Goal: Transaction & Acquisition: Obtain resource

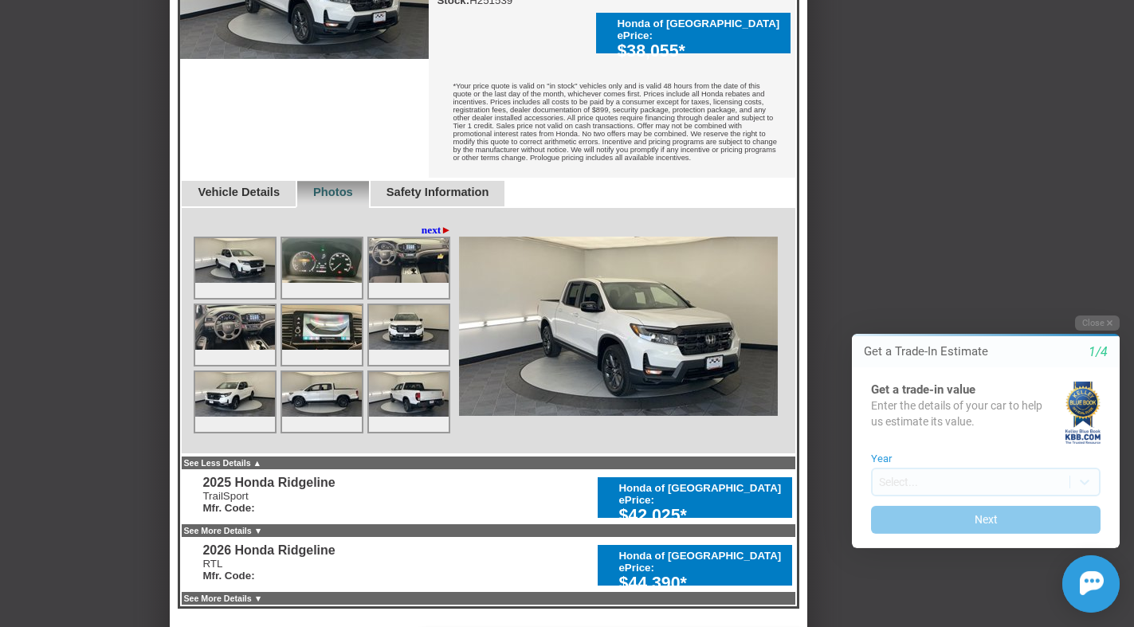
scroll to position [407, 0]
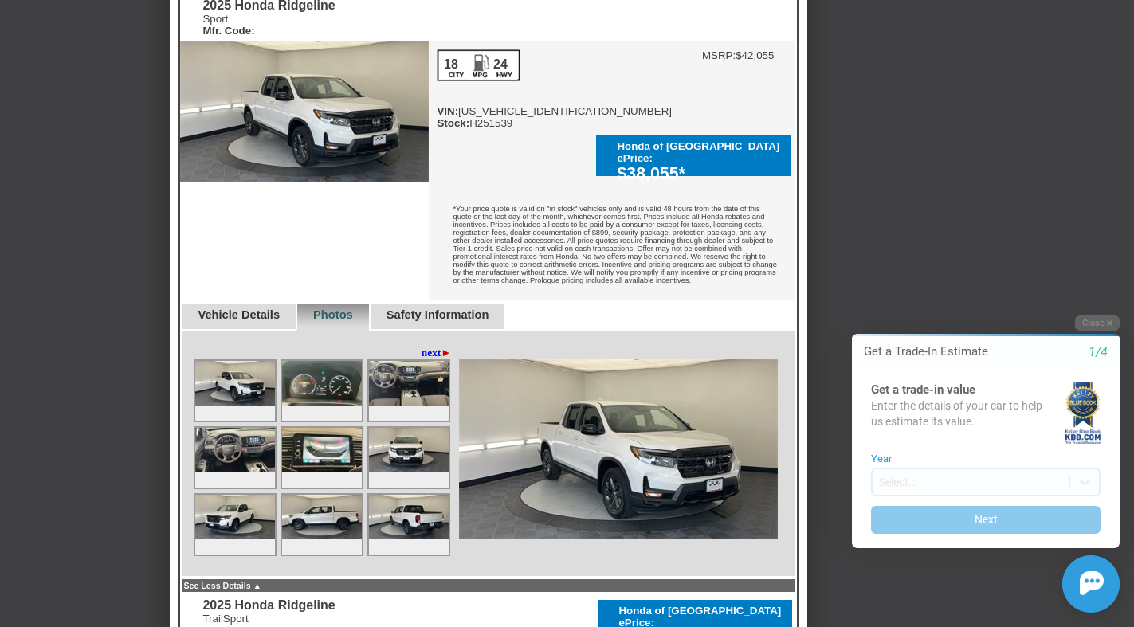
click at [422, 347] on link "next ►" at bounding box center [437, 353] width 30 height 13
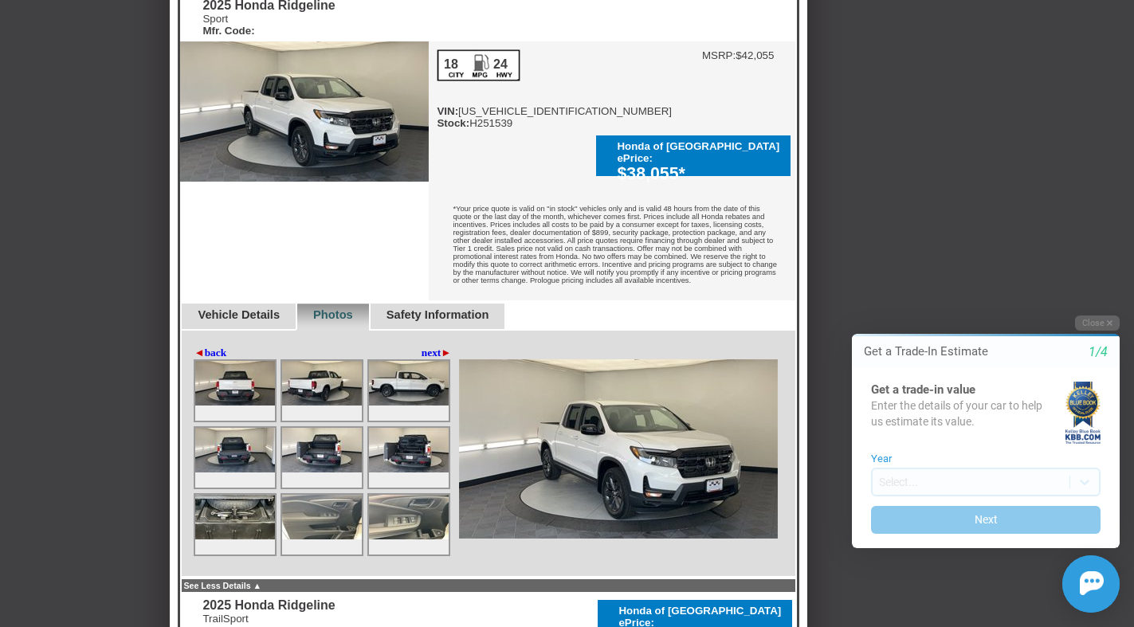
click at [422, 347] on link "next ►" at bounding box center [437, 353] width 30 height 13
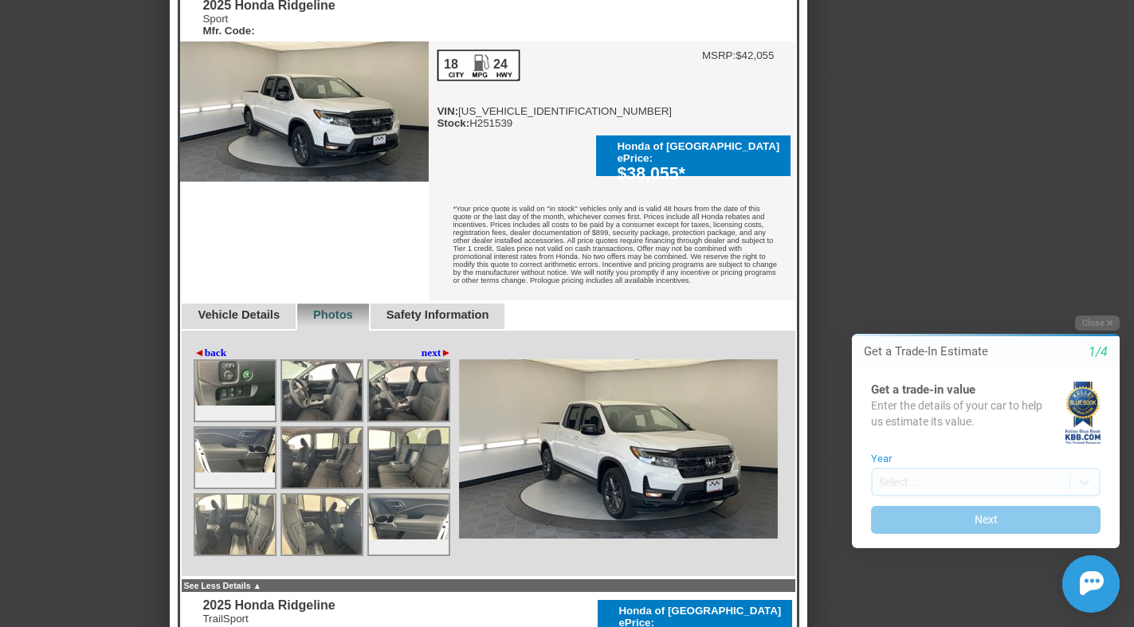
click at [422, 347] on link "next ►" at bounding box center [437, 353] width 30 height 13
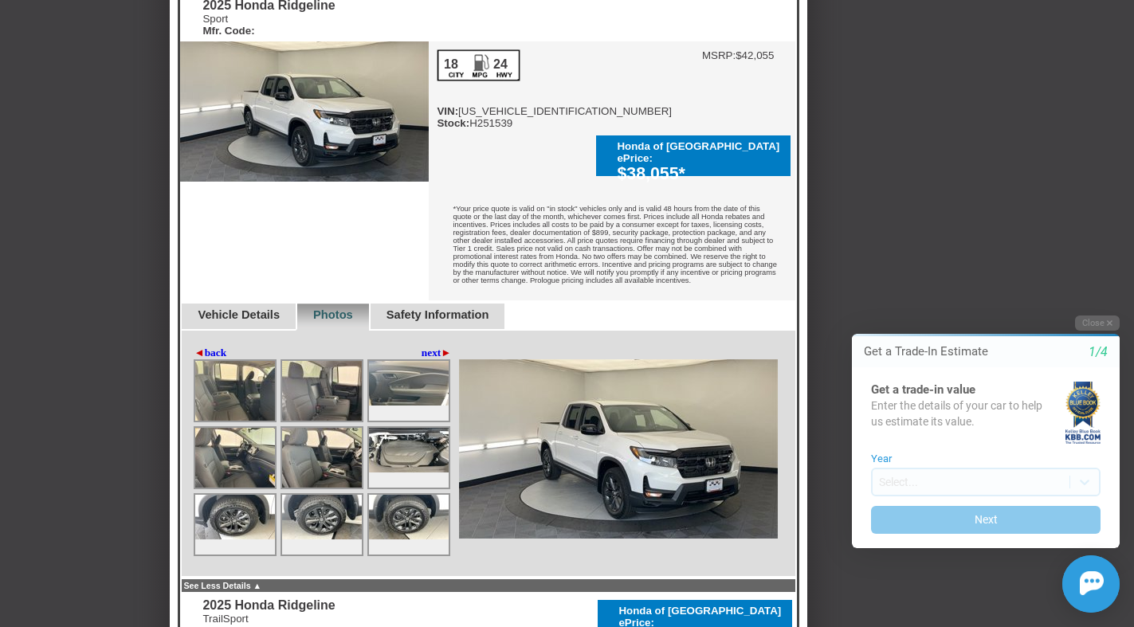
click at [422, 347] on link "next ►" at bounding box center [437, 353] width 30 height 13
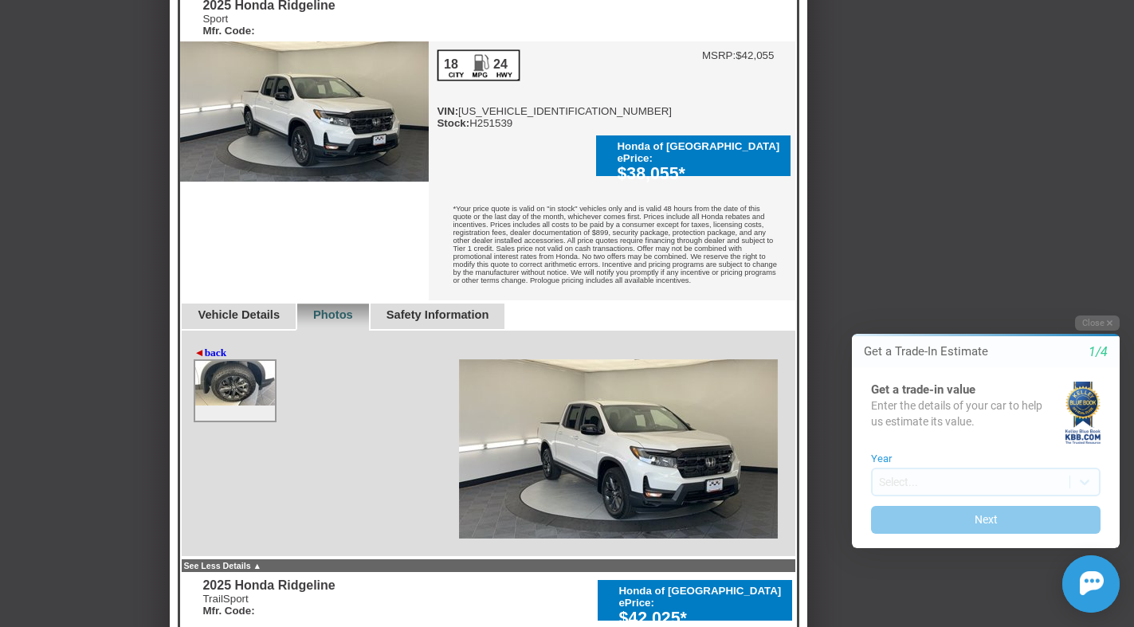
click at [193, 338] on div "◄ back next ►" at bounding box center [488, 444] width 617 height 227
click at [200, 347] on span "◄" at bounding box center [199, 353] width 10 height 12
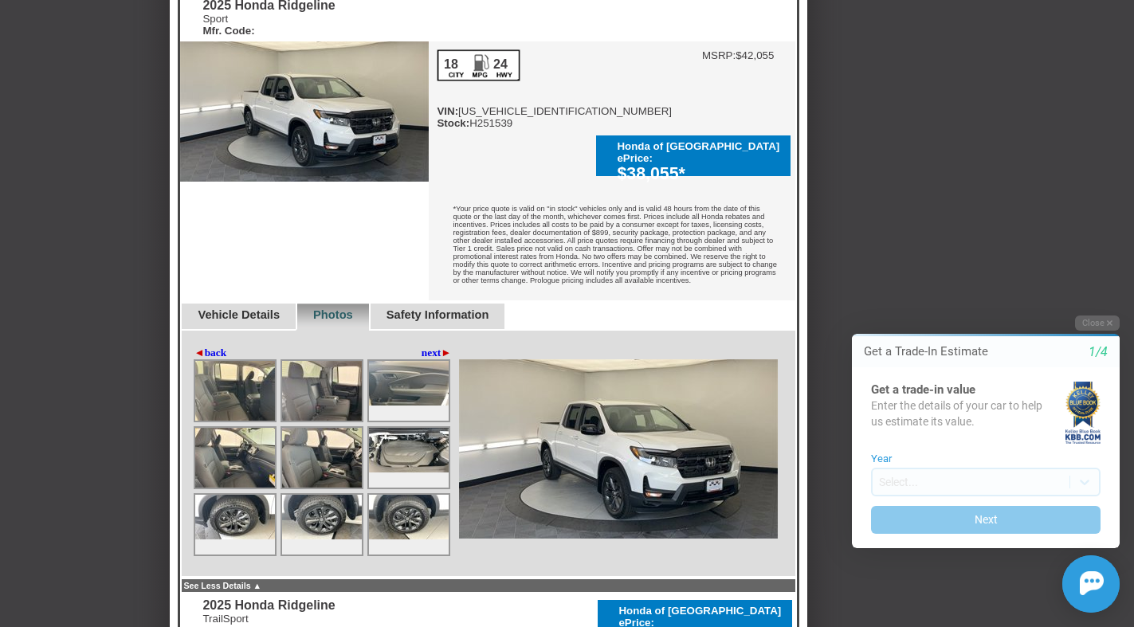
click at [205, 347] on link "◄ back" at bounding box center [210, 353] width 33 height 13
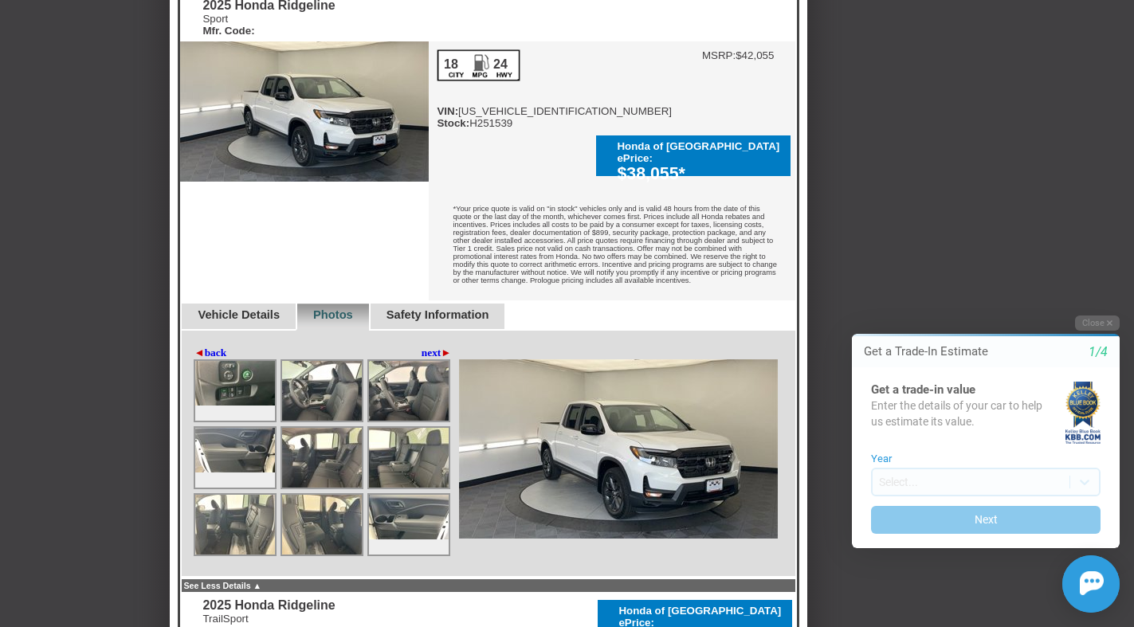
click at [236, 508] on img at bounding box center [235, 525] width 80 height 60
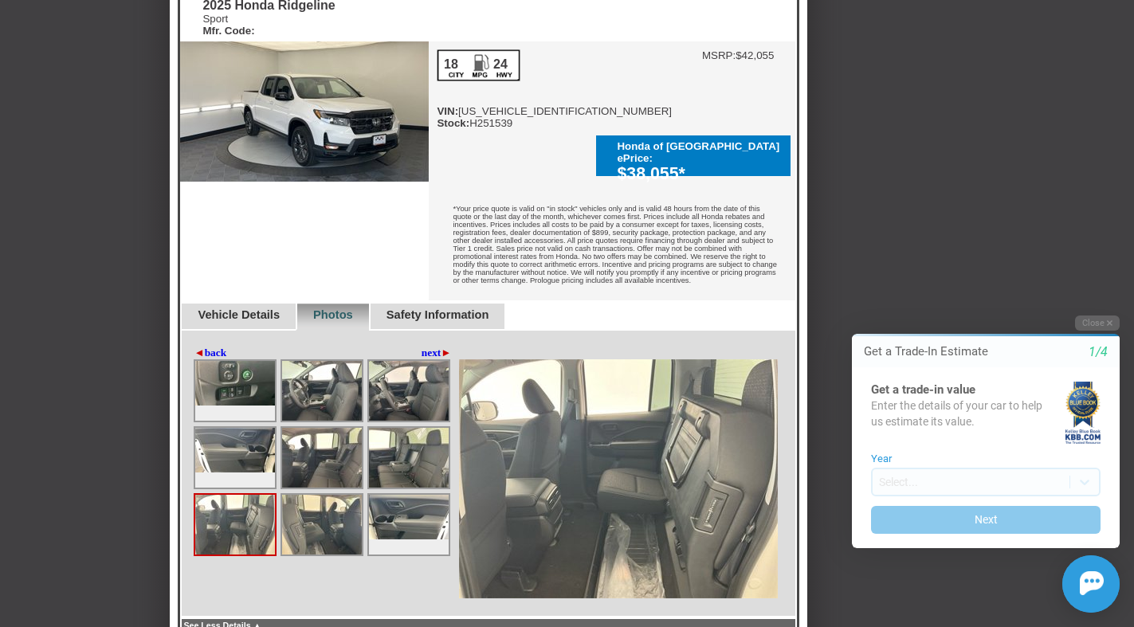
click at [309, 505] on img at bounding box center [322, 525] width 80 height 60
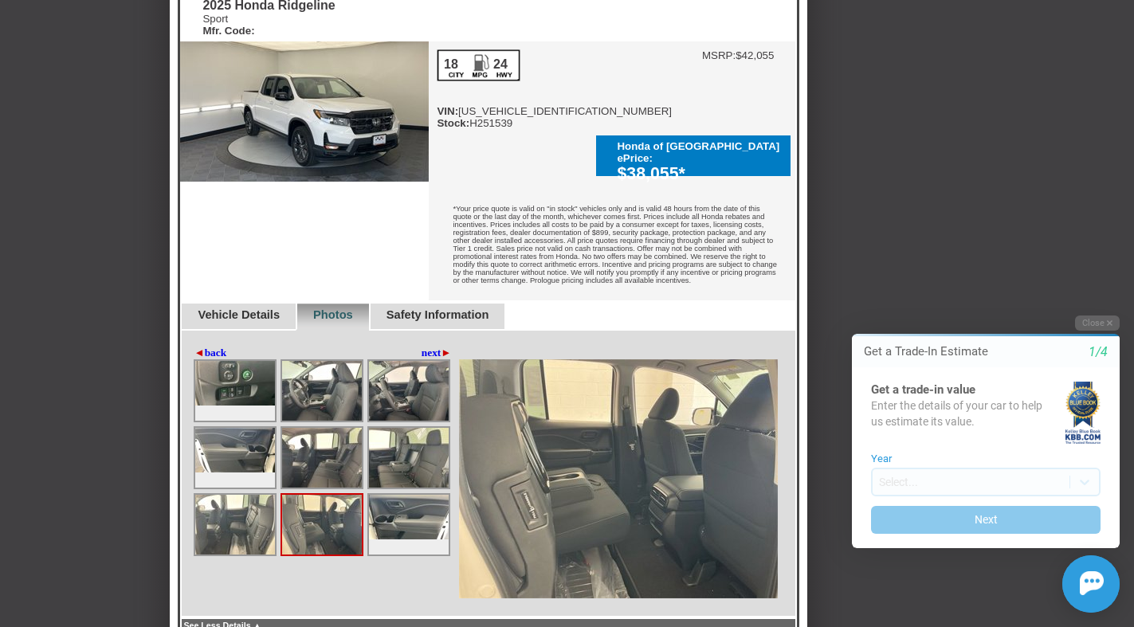
click at [393, 506] on img at bounding box center [409, 517] width 80 height 45
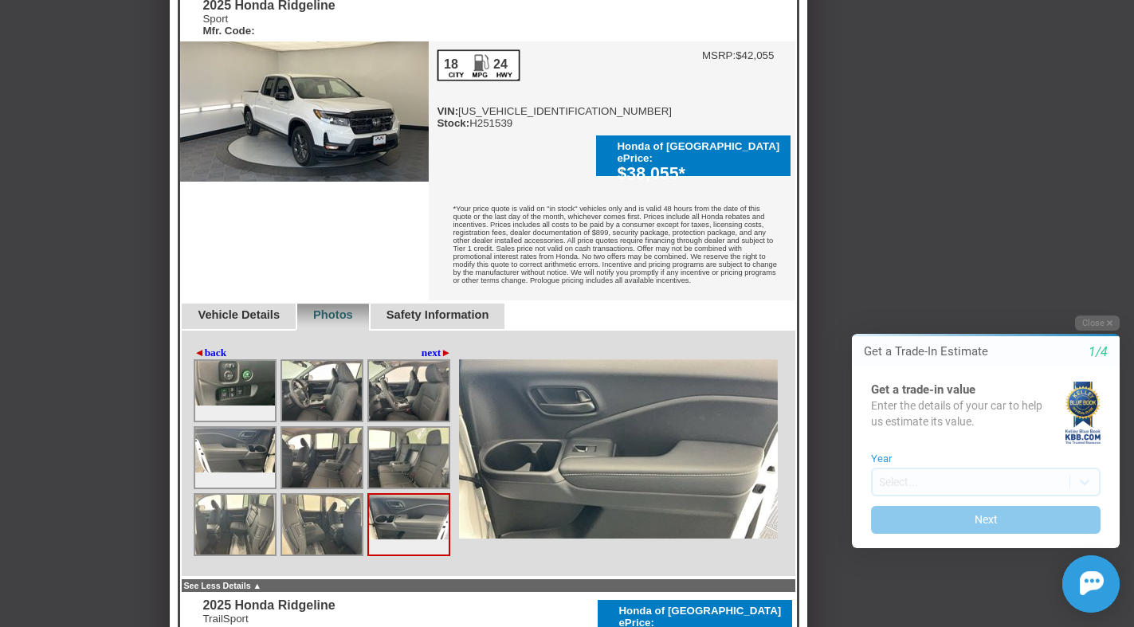
click at [430, 433] on img at bounding box center [409, 458] width 80 height 60
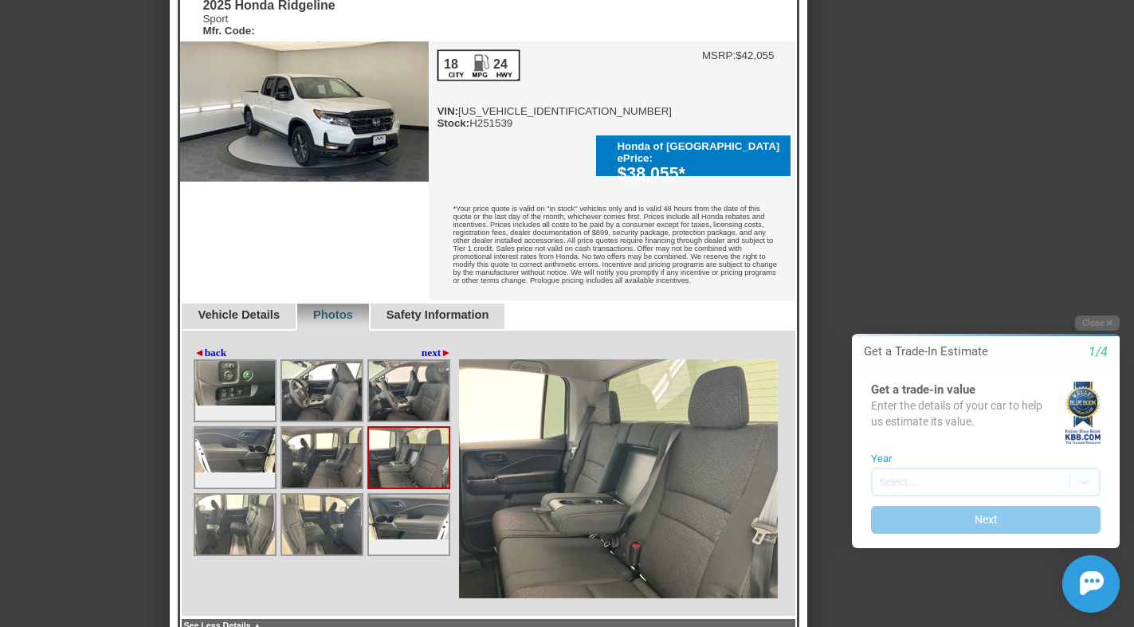
click at [321, 440] on img at bounding box center [322, 458] width 80 height 60
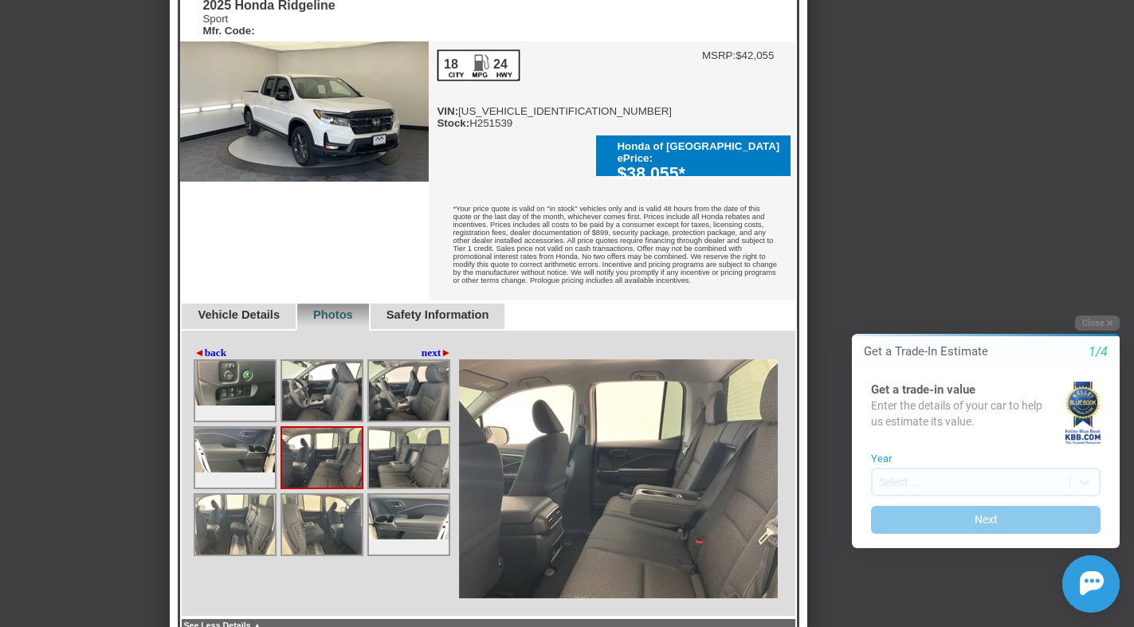
click at [241, 442] on img at bounding box center [235, 450] width 80 height 45
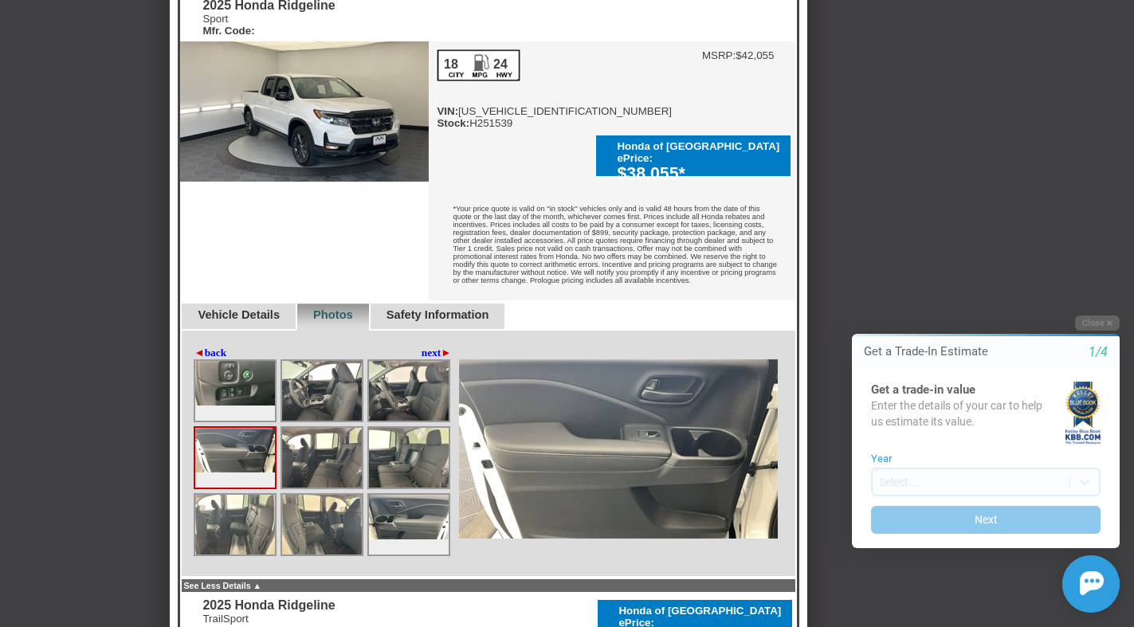
click at [411, 371] on img at bounding box center [409, 391] width 80 height 60
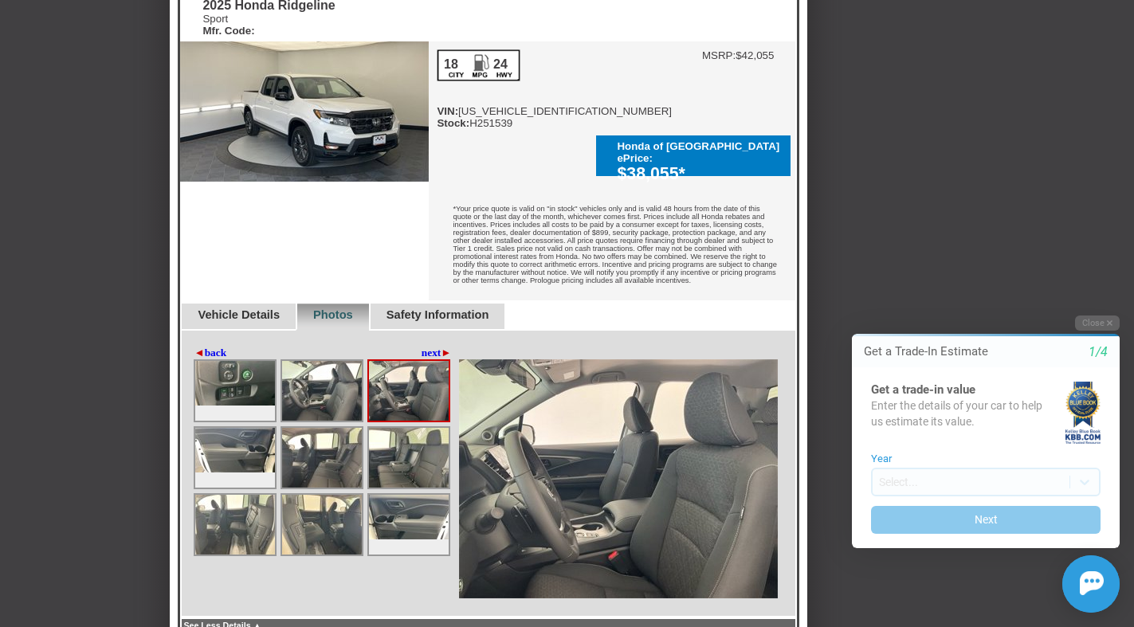
click at [325, 373] on img at bounding box center [322, 391] width 80 height 60
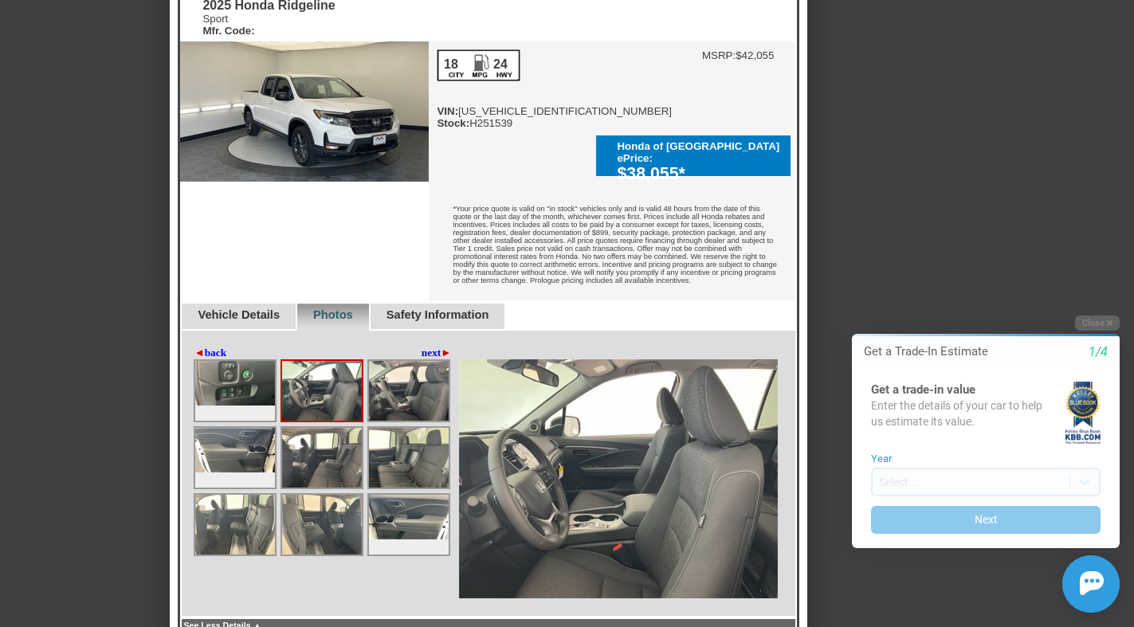
click at [223, 373] on img at bounding box center [235, 383] width 80 height 45
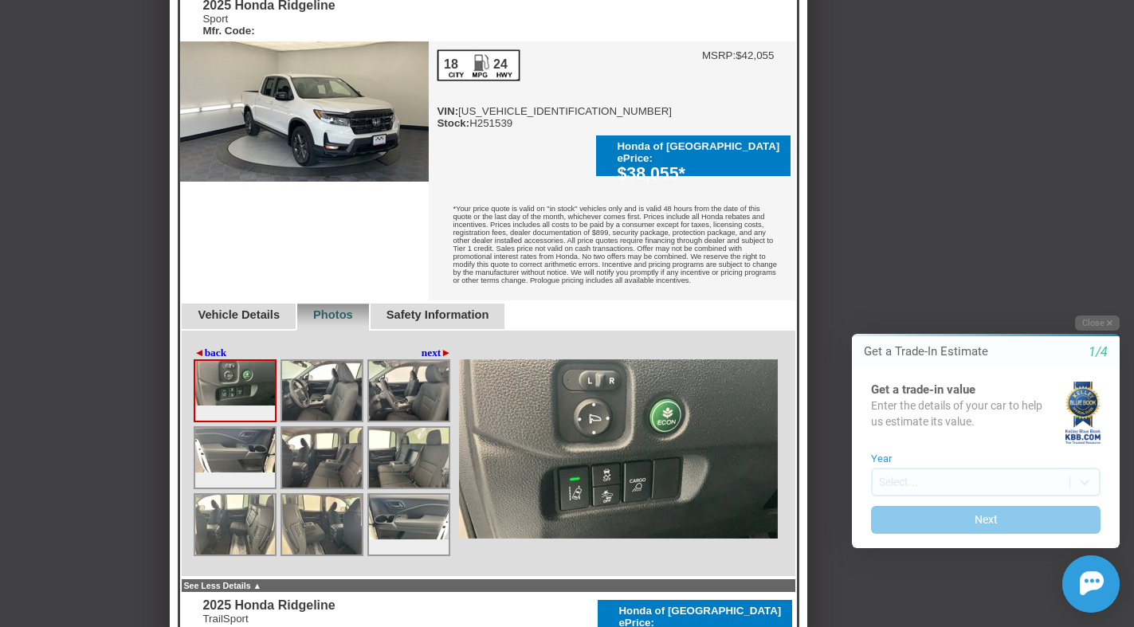
click at [202, 347] on span "◄" at bounding box center [199, 353] width 10 height 12
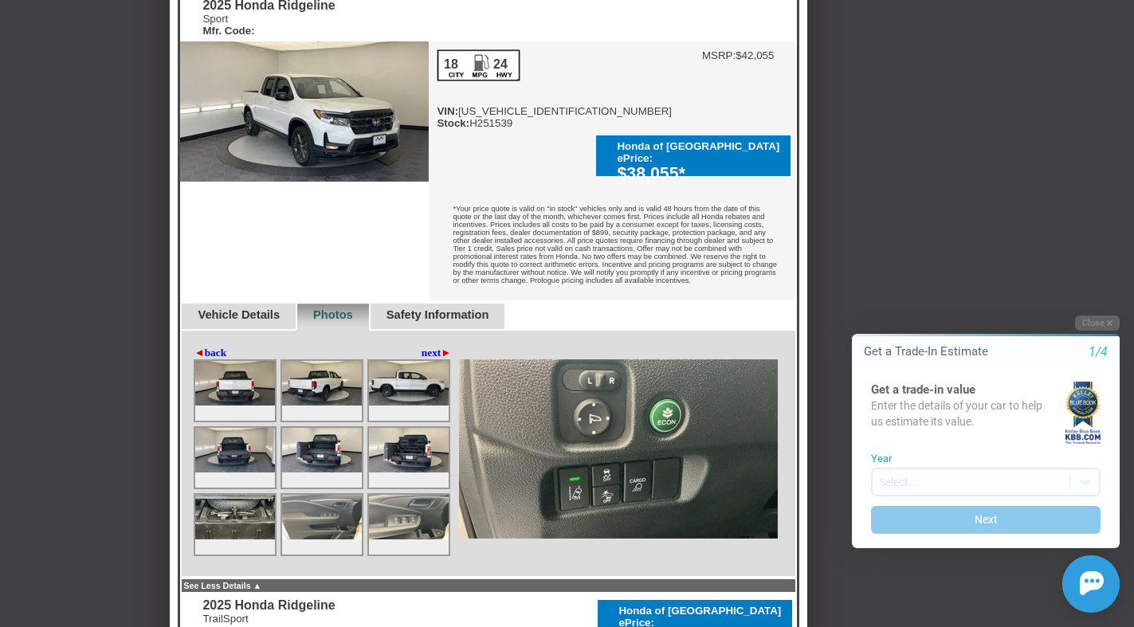
click at [422, 501] on img at bounding box center [409, 517] width 80 height 45
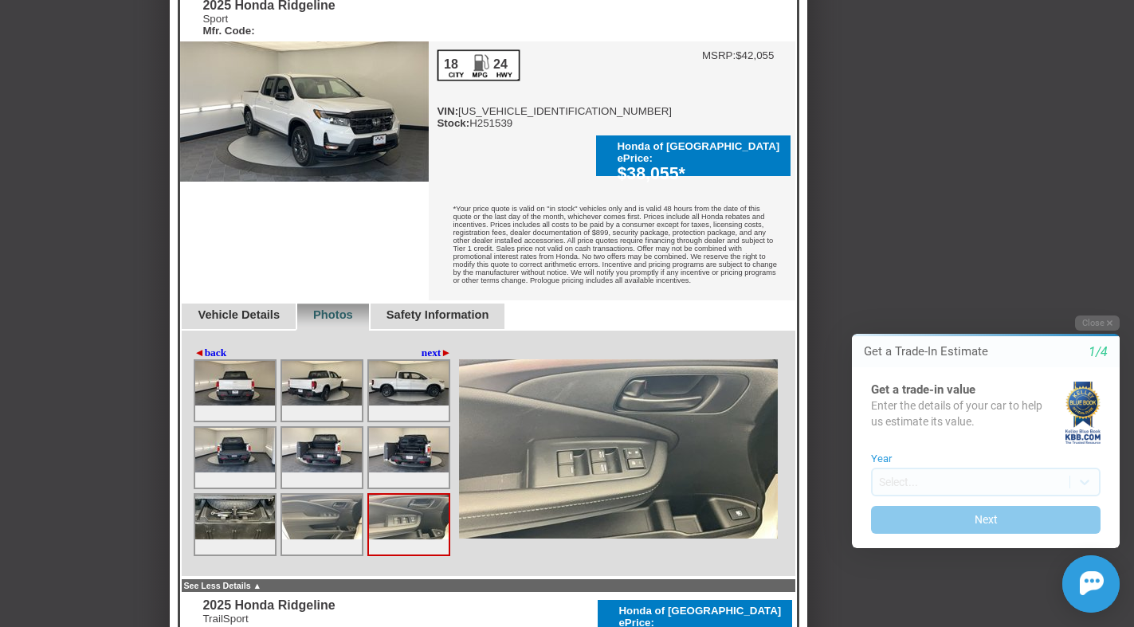
click at [354, 495] on img at bounding box center [322, 517] width 80 height 45
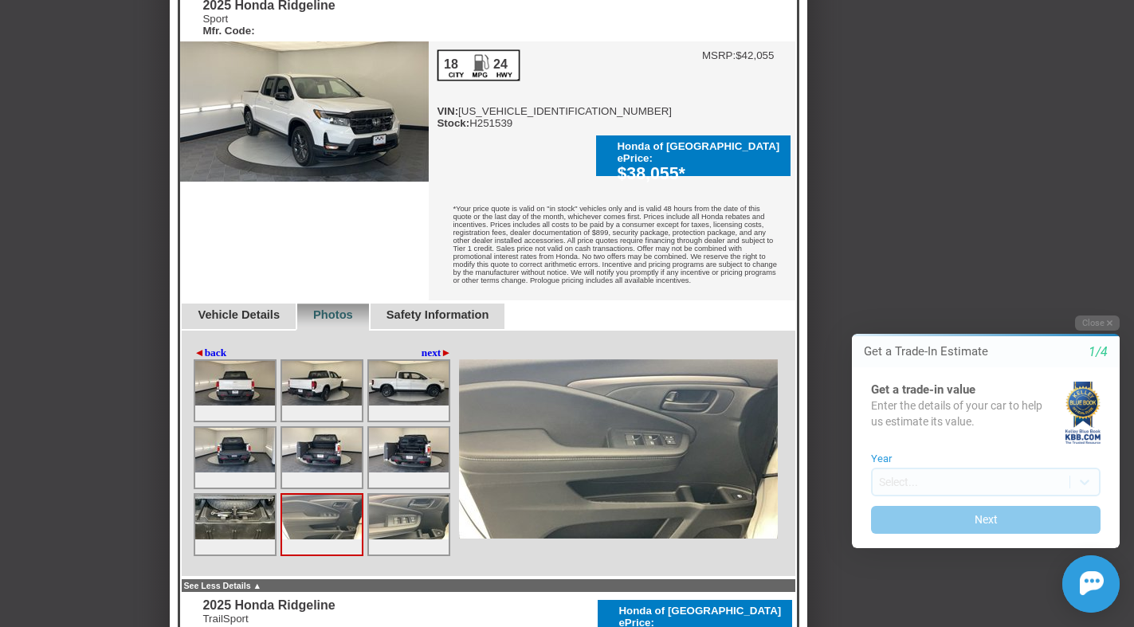
click at [251, 512] on img at bounding box center [235, 517] width 80 height 45
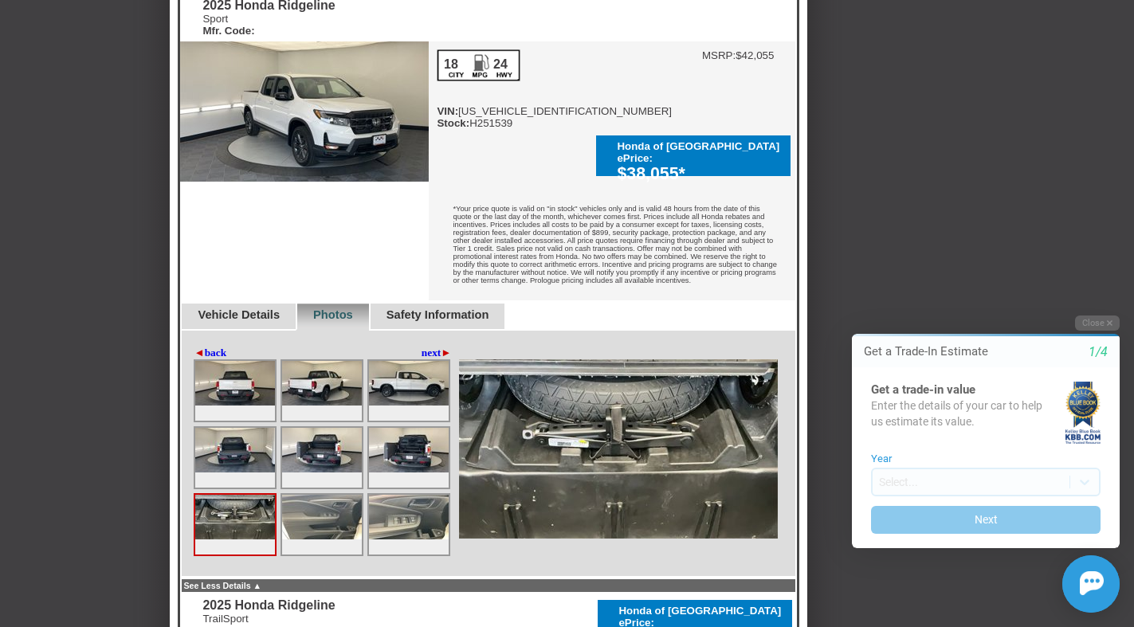
click at [411, 428] on img at bounding box center [409, 450] width 80 height 45
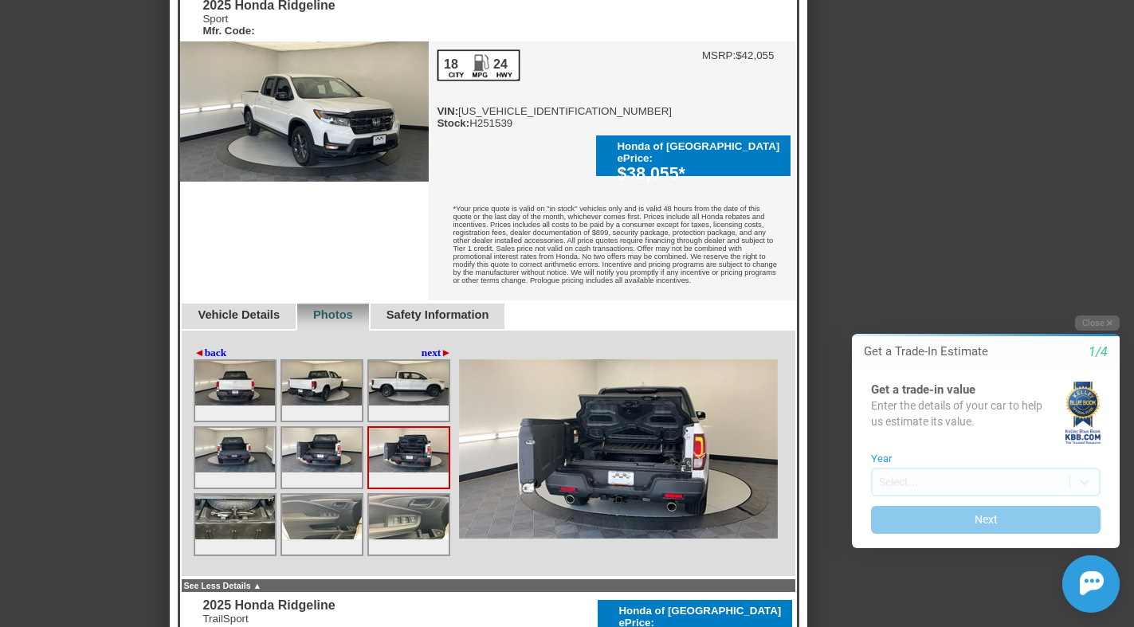
click at [336, 428] on img at bounding box center [322, 450] width 80 height 45
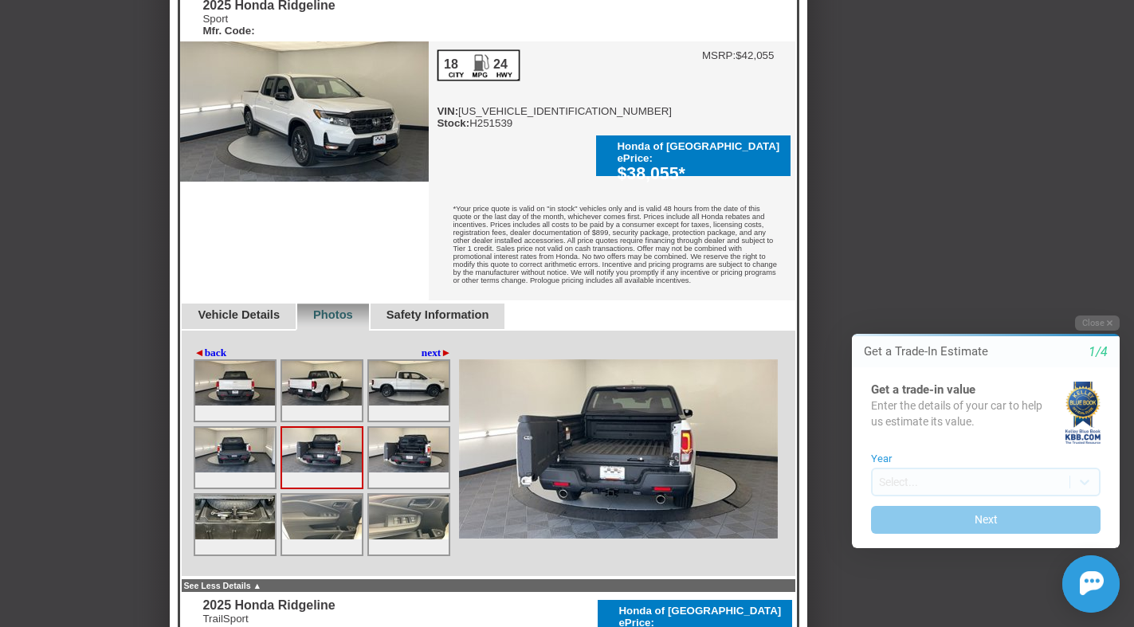
click at [375, 364] on img at bounding box center [409, 383] width 80 height 45
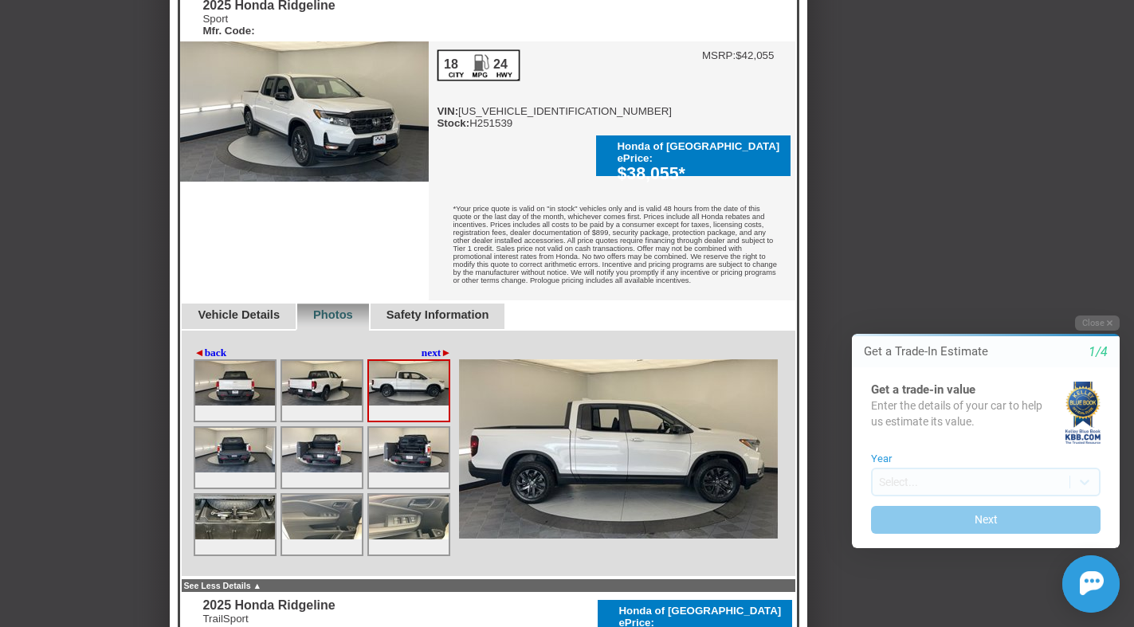
click at [205, 347] on link "◄ back" at bounding box center [210, 353] width 33 height 13
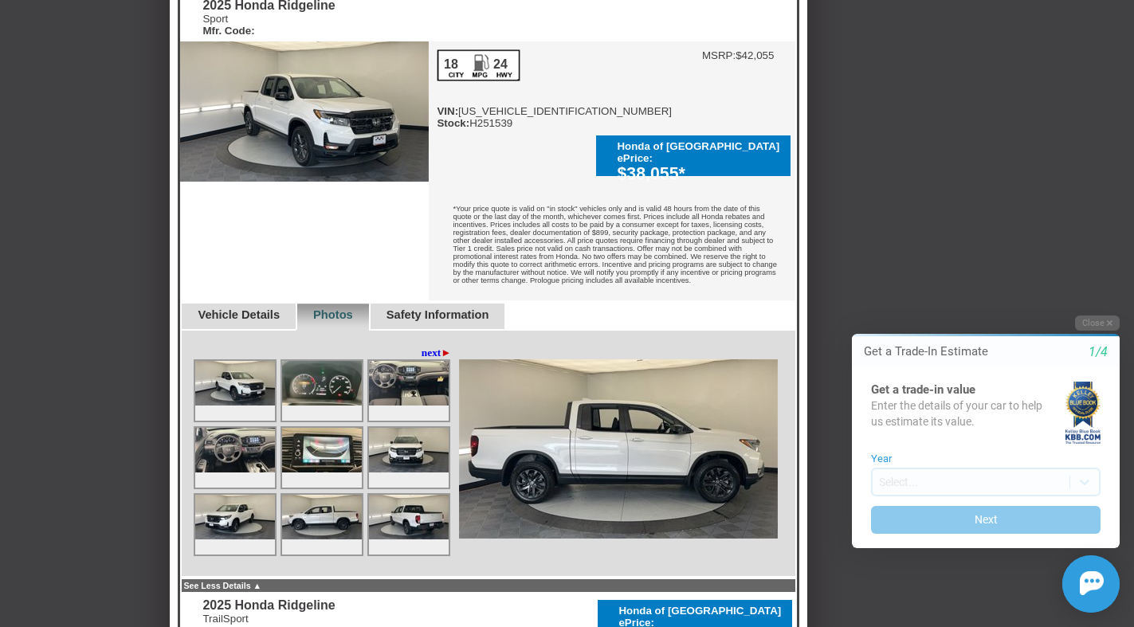
click at [316, 432] on img at bounding box center [322, 450] width 80 height 45
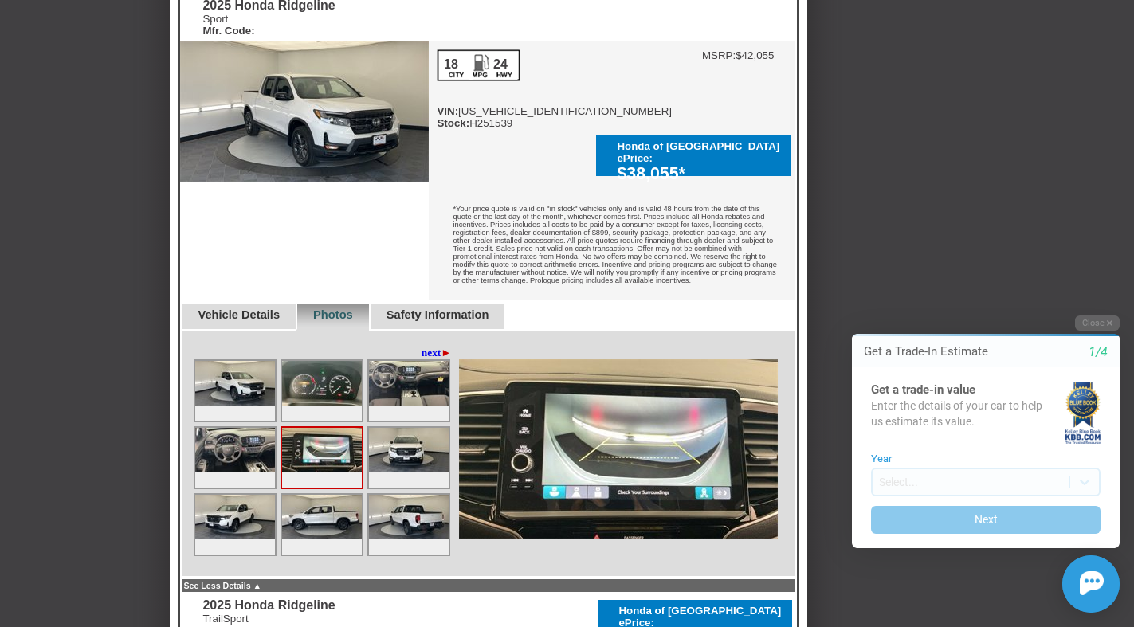
click at [246, 428] on img at bounding box center [235, 450] width 80 height 45
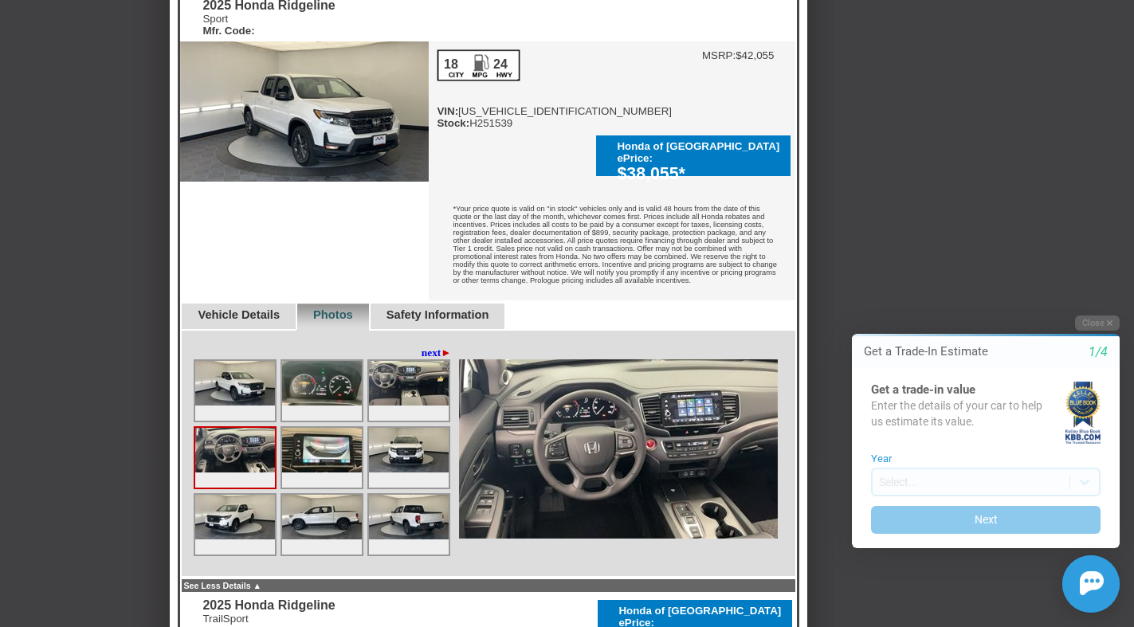
click at [331, 369] on img at bounding box center [322, 383] width 80 height 45
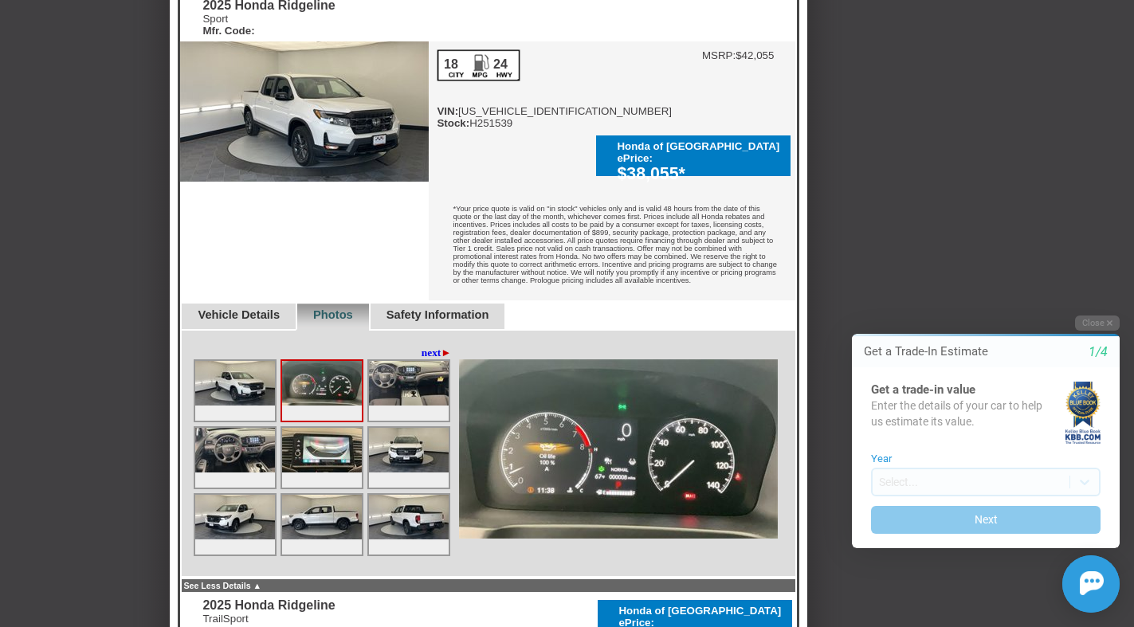
click at [411, 369] on img at bounding box center [409, 383] width 80 height 45
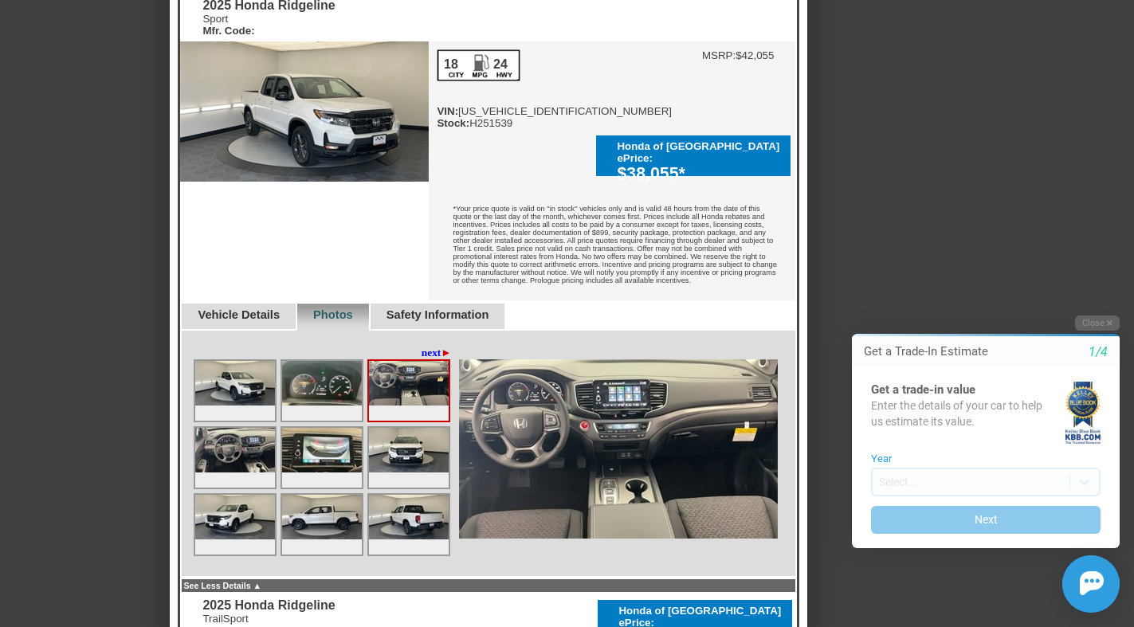
click at [264, 309] on link "Vehicle Details" at bounding box center [239, 315] width 82 height 13
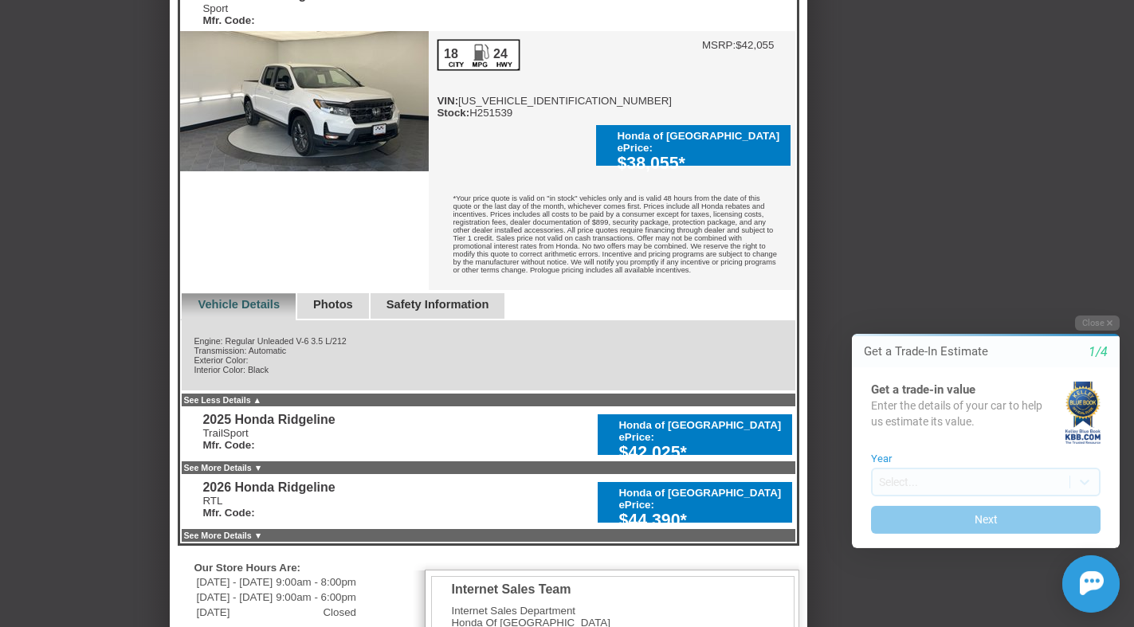
scroll to position [488, 0]
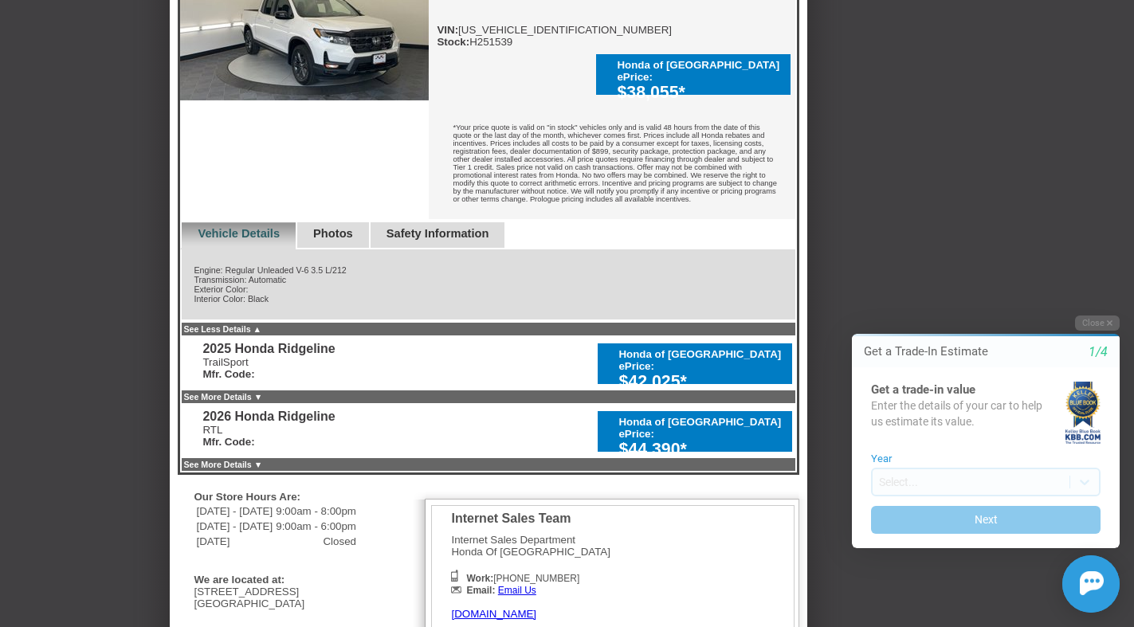
click at [257, 392] on link "See More Details ▼" at bounding box center [222, 397] width 79 height 10
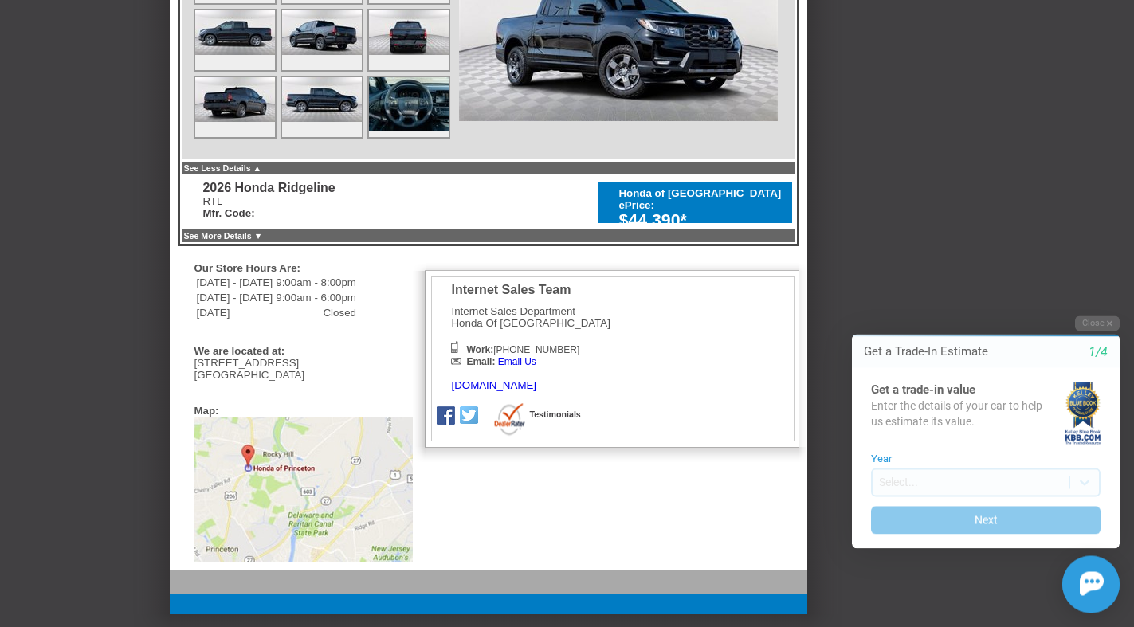
scroll to position [1259, 0]
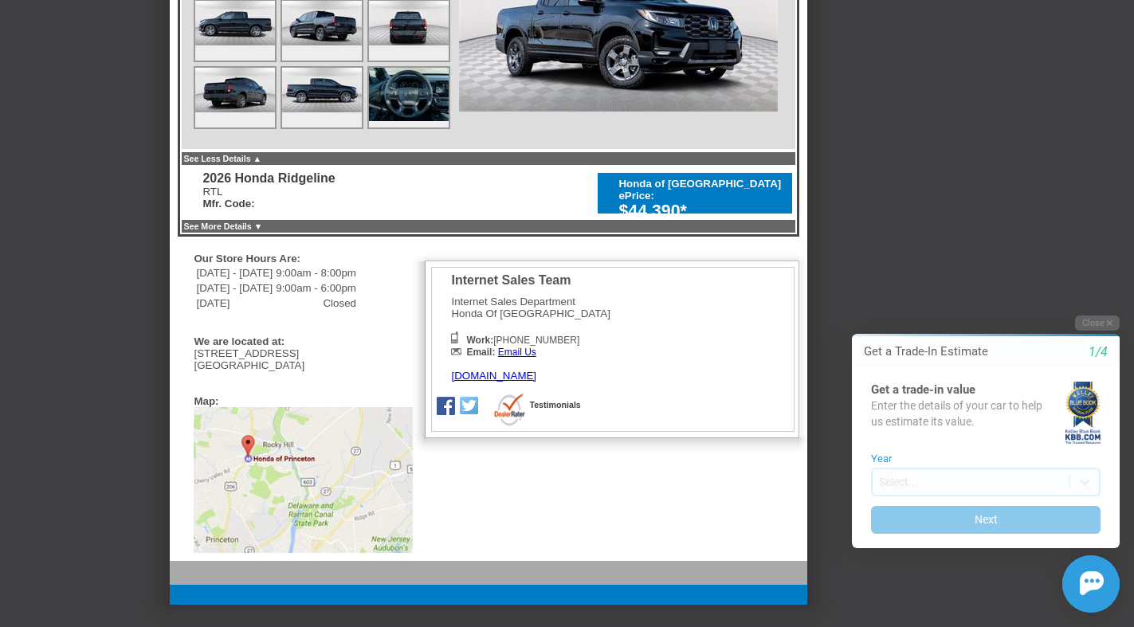
click at [288, 458] on img at bounding box center [303, 480] width 219 height 146
